Goal: Task Accomplishment & Management: Manage account settings

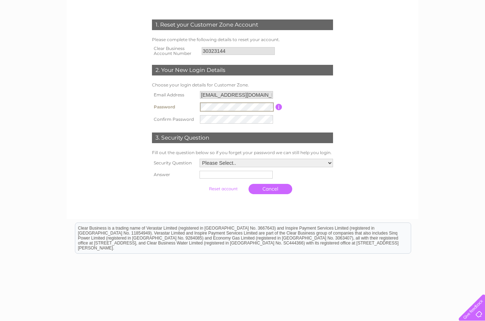
scroll to position [89, 0]
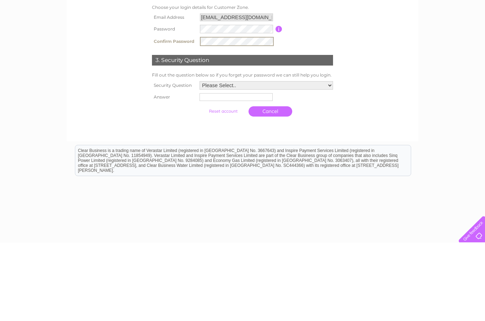
click at [326, 160] on select "Please Select.. In what town or city was your first job? In what town or city d…" at bounding box center [265, 164] width 133 height 9
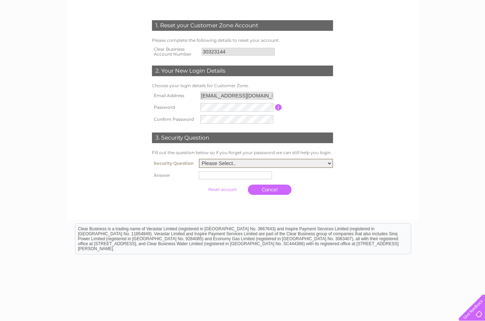
select select "1"
click at [221, 174] on input "text" at bounding box center [235, 176] width 73 height 8
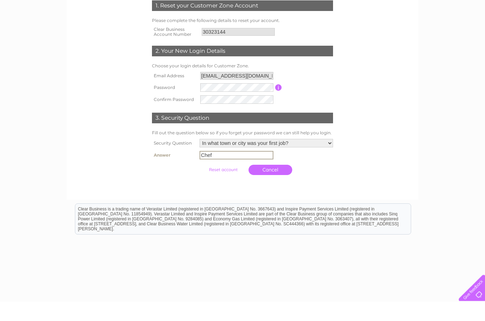
type input "Chef"
click at [216, 185] on input "submit" at bounding box center [223, 190] width 44 height 10
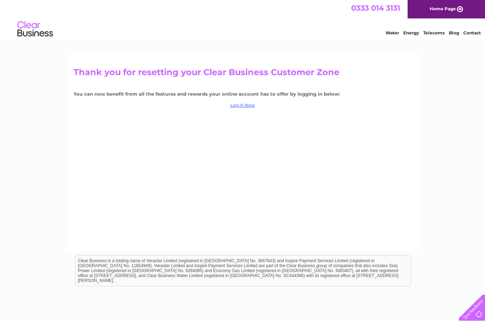
click at [250, 103] on link "Log in Now" at bounding box center [242, 105] width 24 height 5
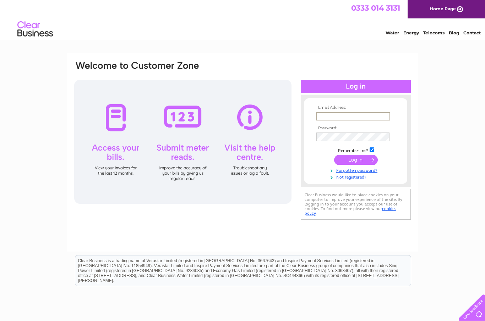
type input "bobbytang76@hotmail.com"
click at [355, 160] on input "submit" at bounding box center [356, 160] width 44 height 10
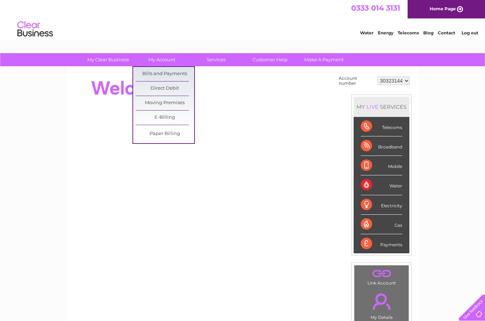
click at [175, 73] on link "Bills and Payments" at bounding box center [164, 74] width 59 height 14
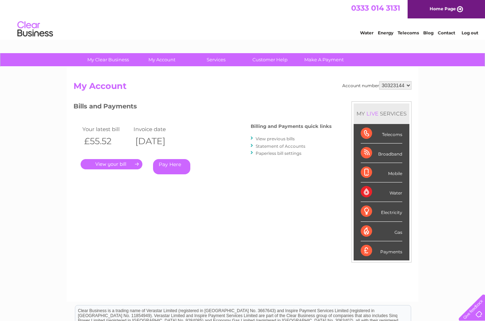
click at [121, 162] on link "." at bounding box center [112, 164] width 62 height 10
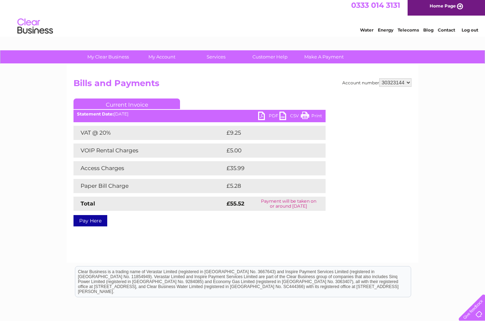
scroll to position [2, 0]
click at [113, 109] on link "Current Invoice" at bounding box center [126, 104] width 106 height 11
click at [145, 103] on link "Current Invoice" at bounding box center [126, 104] width 106 height 11
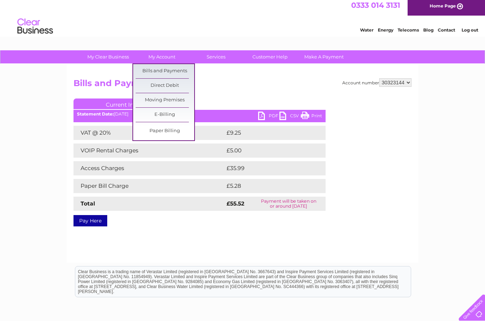
click at [177, 71] on link "Bills and Payments" at bounding box center [164, 71] width 59 height 14
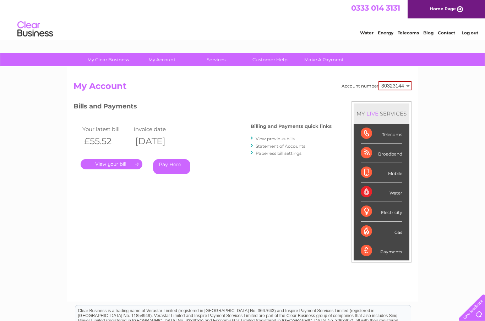
click at [124, 163] on link "." at bounding box center [112, 164] width 62 height 10
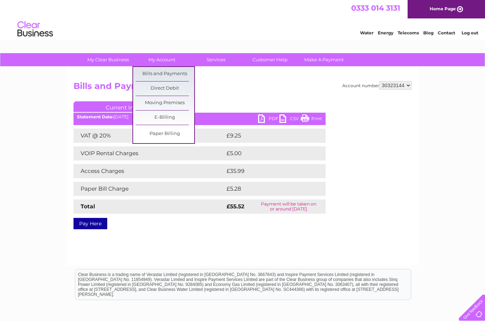
click at [182, 87] on link "Direct Debit" at bounding box center [164, 89] width 59 height 14
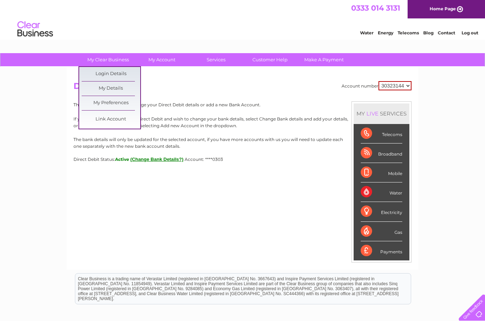
click at [108, 85] on link "My Details" at bounding box center [111, 89] width 59 height 14
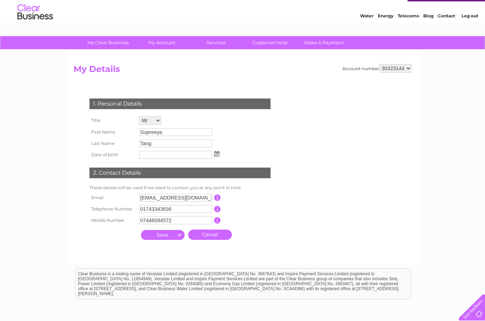
scroll to position [17, 0]
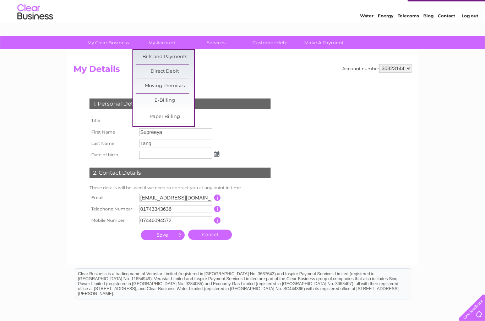
click at [180, 55] on link "Bills and Payments" at bounding box center [164, 57] width 59 height 14
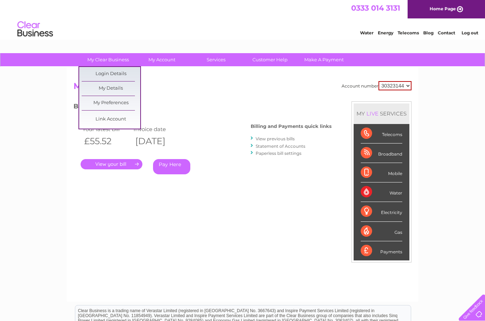
click at [124, 103] on link "My Preferences" at bounding box center [111, 103] width 59 height 14
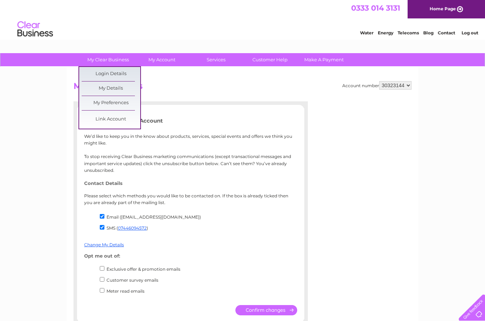
click at [128, 73] on link "Login Details" at bounding box center [111, 74] width 59 height 14
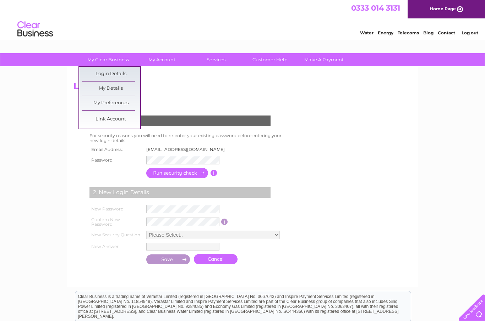
click at [120, 87] on link "My Details" at bounding box center [111, 89] width 59 height 14
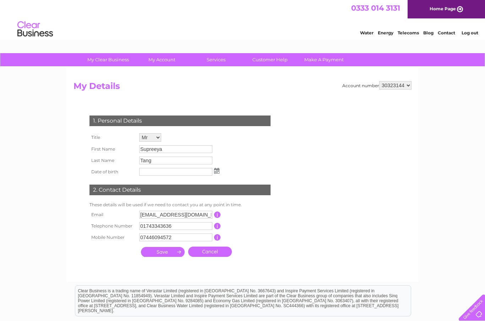
click at [404, 86] on select "30323144" at bounding box center [395, 85] width 32 height 9
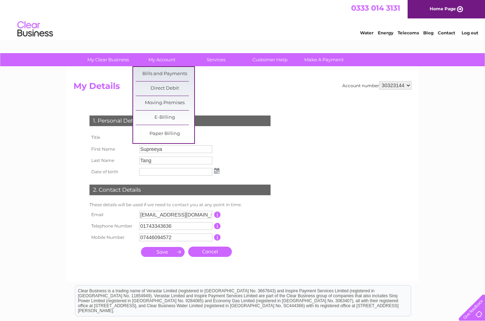
click at [181, 134] on link "Paper Billing" at bounding box center [164, 134] width 59 height 14
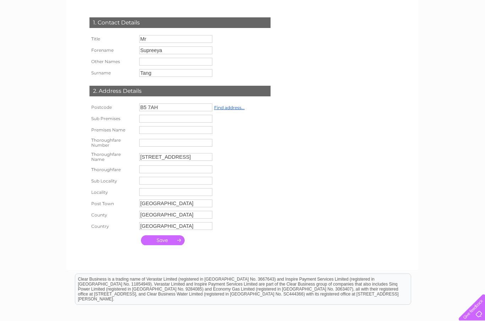
scroll to position [99, 0]
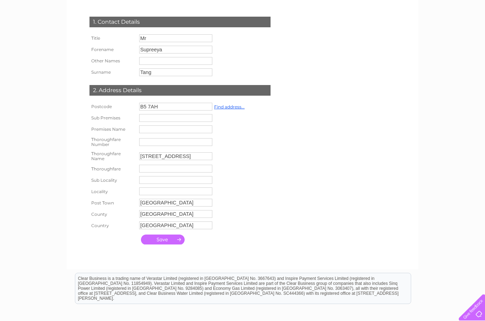
click at [172, 107] on input "B5 7AH" at bounding box center [175, 107] width 73 height 8
type input "SY14JW"
click at [229, 109] on link "Find address..." at bounding box center [229, 107] width 31 height 5
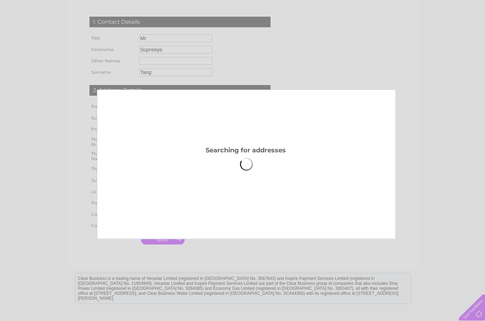
scroll to position [99, 0]
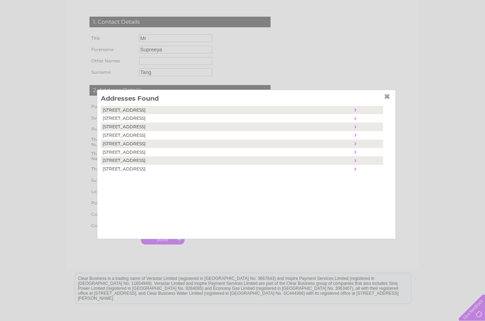
click at [173, 132] on td "5, Sundorne Avenue, Shrewsbury, United Kingdom, SY1 4JW" at bounding box center [226, 135] width 251 height 9
type input "5"
type input "Sundorne Avenue"
type input "Shrewsbury"
type input "United Kingdom"
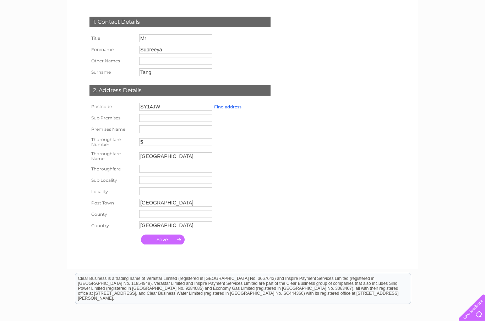
click at [175, 245] on input "submit" at bounding box center [163, 240] width 44 height 10
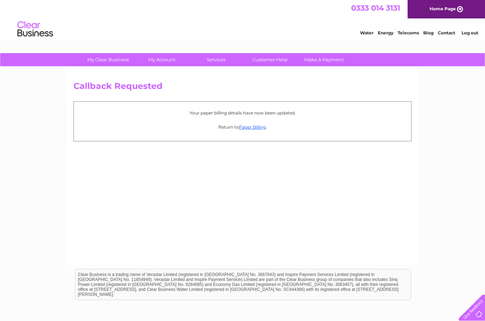
click at [254, 124] on link "Paper Billing" at bounding box center [252, 126] width 27 height 5
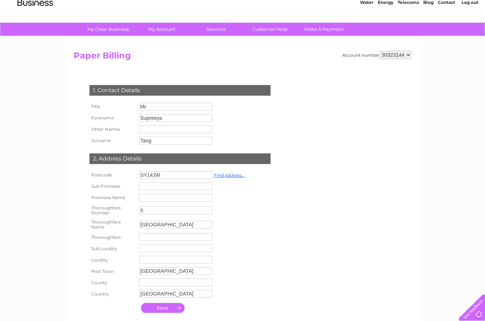
scroll to position [96, 0]
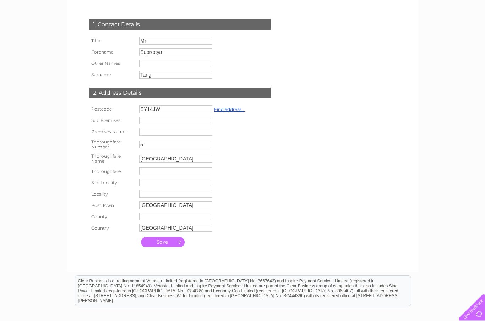
click at [168, 248] on input "submit" at bounding box center [163, 243] width 44 height 10
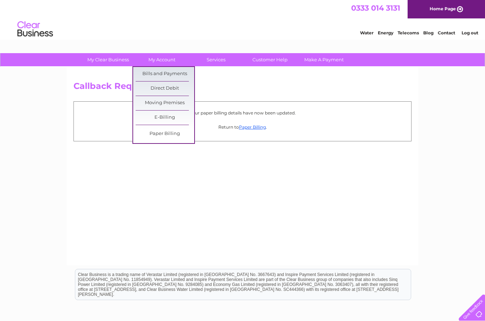
click at [182, 137] on link "Paper Billing" at bounding box center [164, 134] width 59 height 14
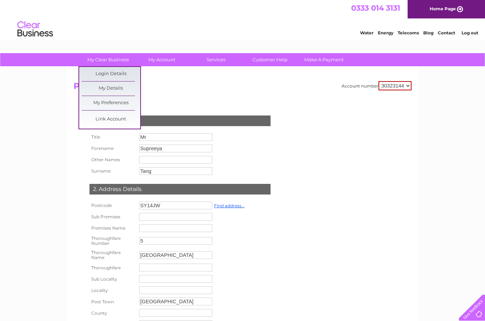
click at [119, 87] on link "My Details" at bounding box center [111, 89] width 59 height 14
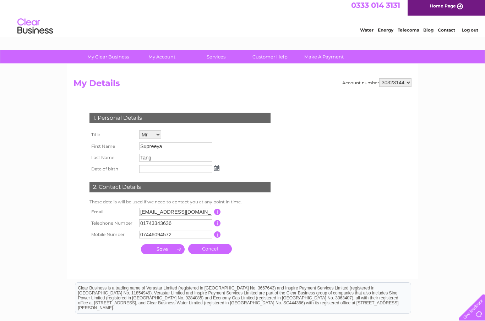
scroll to position [3, 0]
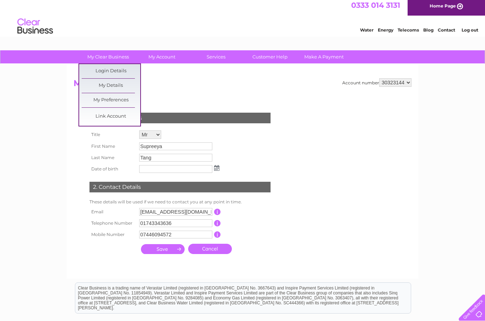
click at [124, 100] on link "My Preferences" at bounding box center [111, 100] width 59 height 14
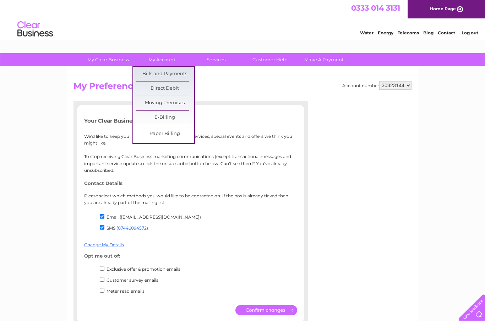
click at [145, 73] on link "Bills and Payments" at bounding box center [164, 74] width 59 height 14
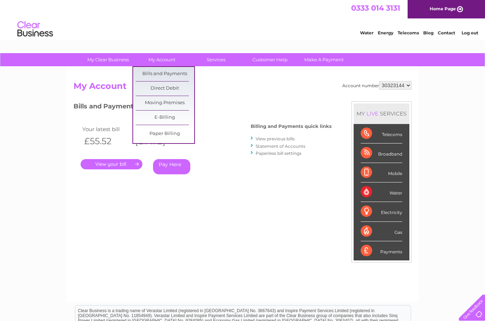
click at [154, 138] on link "Paper Billing" at bounding box center [164, 134] width 59 height 14
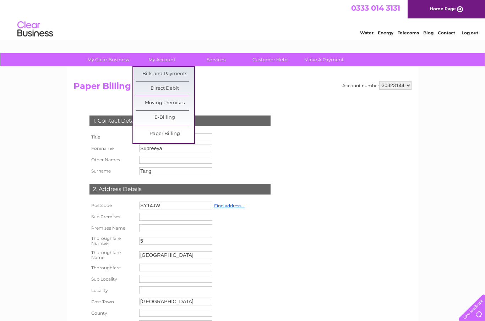
click at [157, 118] on link "E-Billing" at bounding box center [164, 118] width 59 height 14
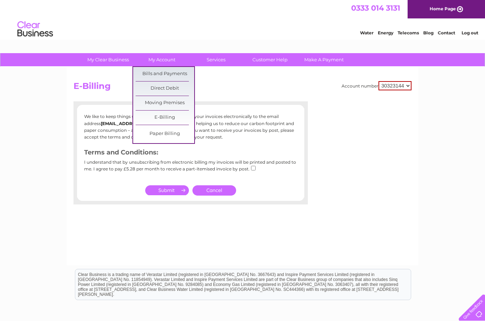
click at [145, 68] on link "Bills and Payments" at bounding box center [164, 74] width 59 height 14
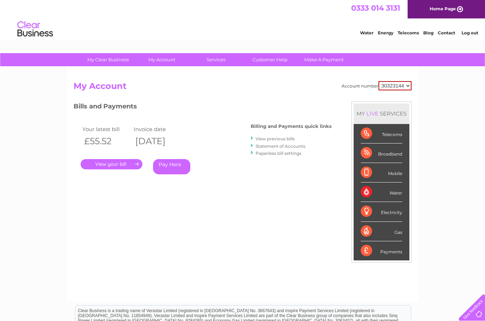
click at [124, 164] on link "." at bounding box center [112, 164] width 62 height 10
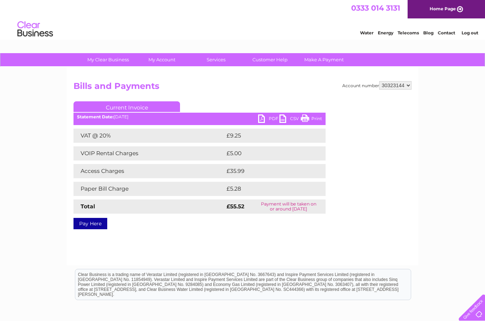
click at [142, 108] on link "Current Invoice" at bounding box center [126, 106] width 106 height 11
click at [235, 91] on h2 "Bills and Payments" at bounding box center [242, 87] width 338 height 13
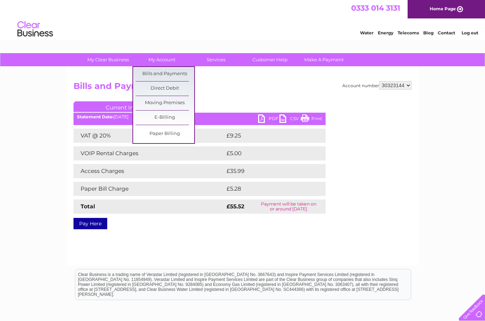
click at [173, 87] on link "Direct Debit" at bounding box center [164, 89] width 59 height 14
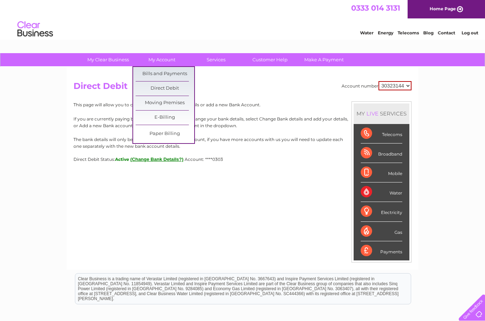
click at [171, 115] on link "E-Billing" at bounding box center [164, 118] width 59 height 14
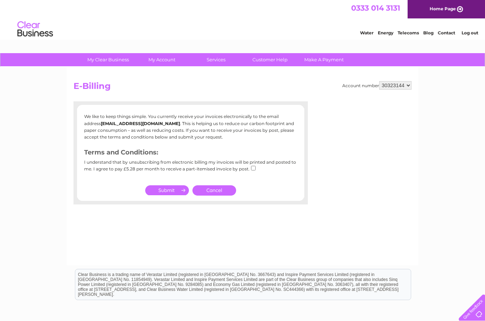
click at [213, 189] on link "Cancel" at bounding box center [214, 191] width 44 height 10
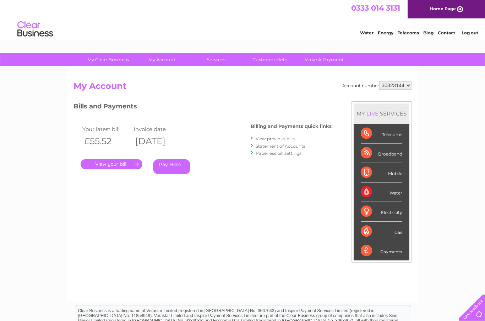
click at [284, 137] on link "View previous bills" at bounding box center [274, 138] width 39 height 5
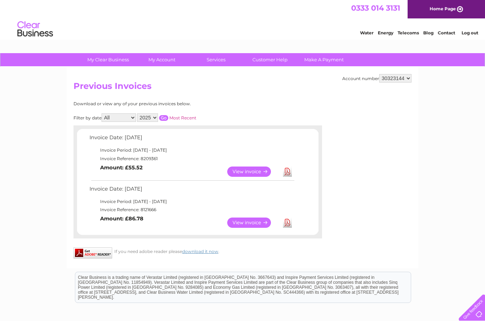
click at [248, 220] on link "View" at bounding box center [253, 223] width 52 height 10
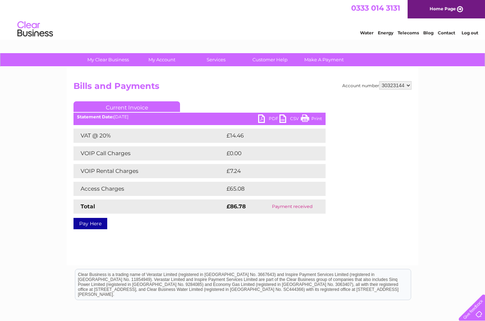
click at [261, 118] on link "PDF" at bounding box center [268, 120] width 21 height 10
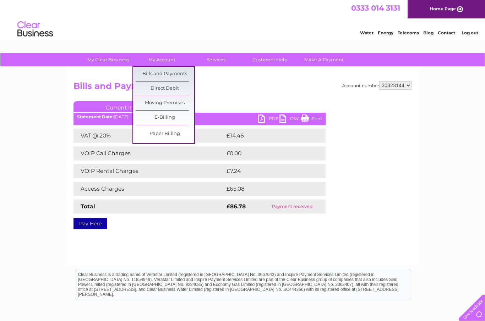
click at [183, 75] on link "Bills and Payments" at bounding box center [164, 74] width 59 height 14
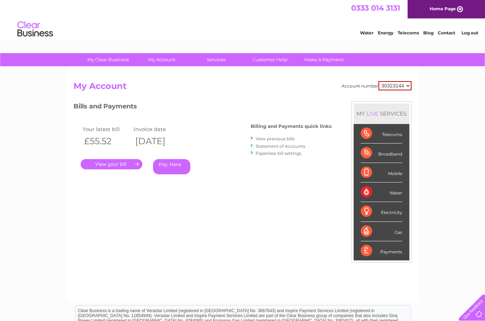
click at [115, 163] on link "." at bounding box center [112, 164] width 62 height 10
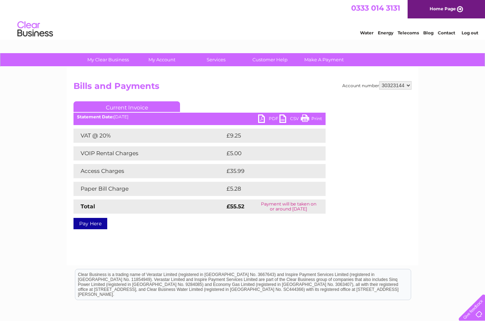
click at [268, 119] on link "PDF" at bounding box center [268, 120] width 21 height 10
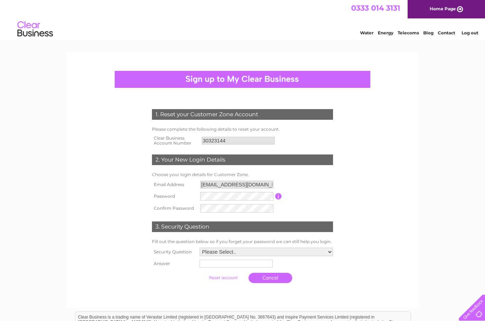
click at [240, 81] on div at bounding box center [242, 79] width 255 height 17
click at [353, 182] on form "1. Reset your Customer Zone Account Please complete the following details to re…" at bounding box center [242, 198] width 338 height 206
click at [452, 3] on link "Home Page" at bounding box center [445, 9] width 77 height 18
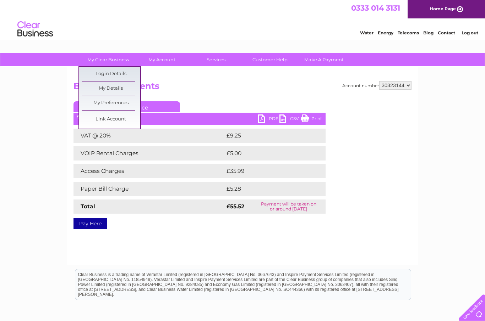
click at [449, 9] on link "Home Page" at bounding box center [445, 9] width 77 height 18
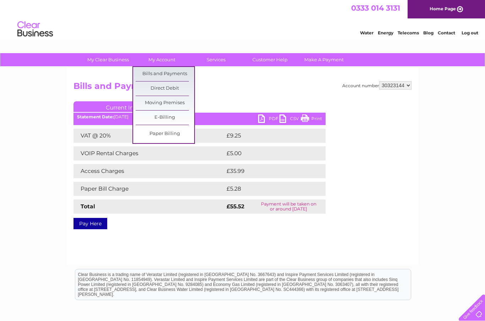
click at [176, 116] on link "E-Billing" at bounding box center [164, 118] width 59 height 14
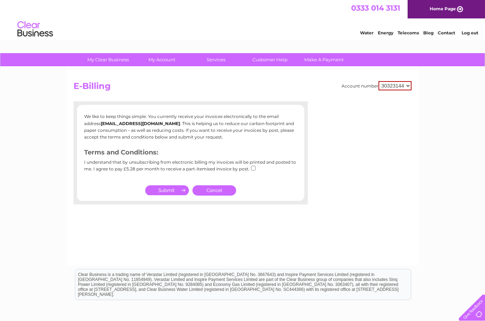
click at [260, 169] on div "I understand that by unsubscribing from electronic billing my invoices will be …" at bounding box center [190, 168] width 213 height 17
click at [252, 170] on input "checkbox" at bounding box center [253, 168] width 5 height 5
click at [252, 169] on input "checkbox" at bounding box center [253, 168] width 5 height 5
click at [254, 167] on input "checkbox" at bounding box center [253, 168] width 5 height 5
click at [254, 169] on input "checkbox" at bounding box center [253, 168] width 5 height 5
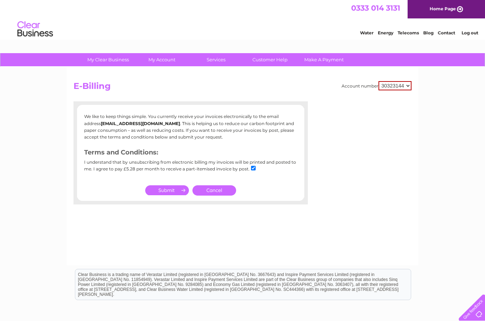
checkbox input "false"
click at [176, 190] on input "submit" at bounding box center [167, 191] width 44 height 10
click at [219, 195] on link "Cancel" at bounding box center [214, 191] width 44 height 10
click at [221, 191] on link "Cancel" at bounding box center [214, 191] width 44 height 10
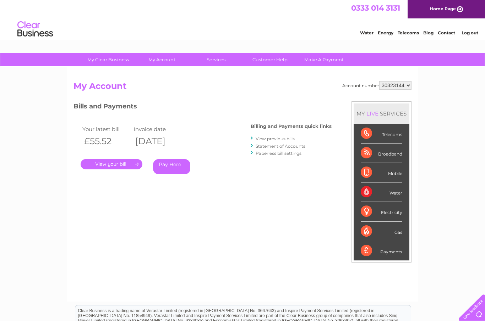
click at [284, 140] on link "View previous bills" at bounding box center [274, 138] width 39 height 5
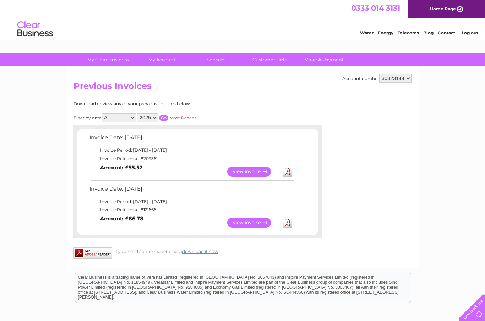
click at [250, 170] on link "View" at bounding box center [253, 172] width 52 height 10
click at [258, 223] on link "View" at bounding box center [253, 223] width 52 height 10
click at [259, 172] on link "View" at bounding box center [253, 172] width 52 height 10
click at [253, 221] on link "View" at bounding box center [253, 223] width 52 height 10
click at [248, 169] on link "View" at bounding box center [253, 172] width 52 height 10
